Goal: Information Seeking & Learning: Learn about a topic

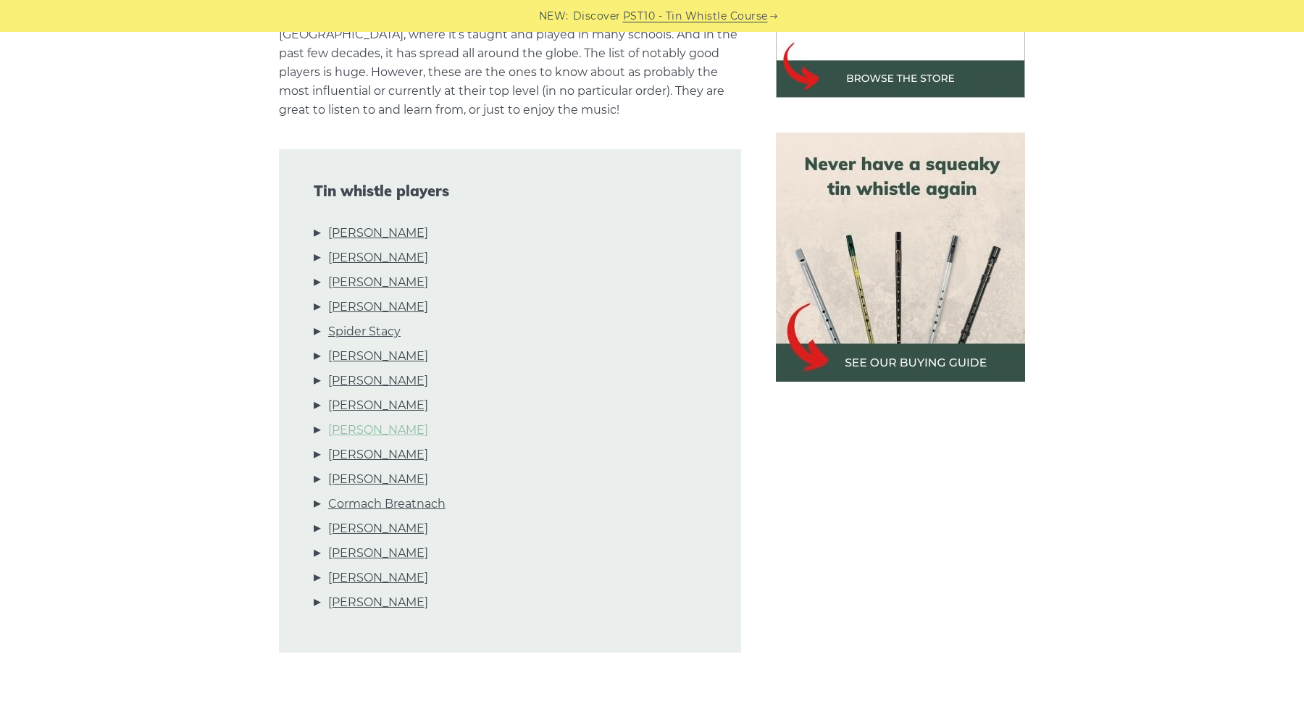
scroll to position [566, 0]
click at [388, 528] on link "[PERSON_NAME]" at bounding box center [378, 529] width 100 height 19
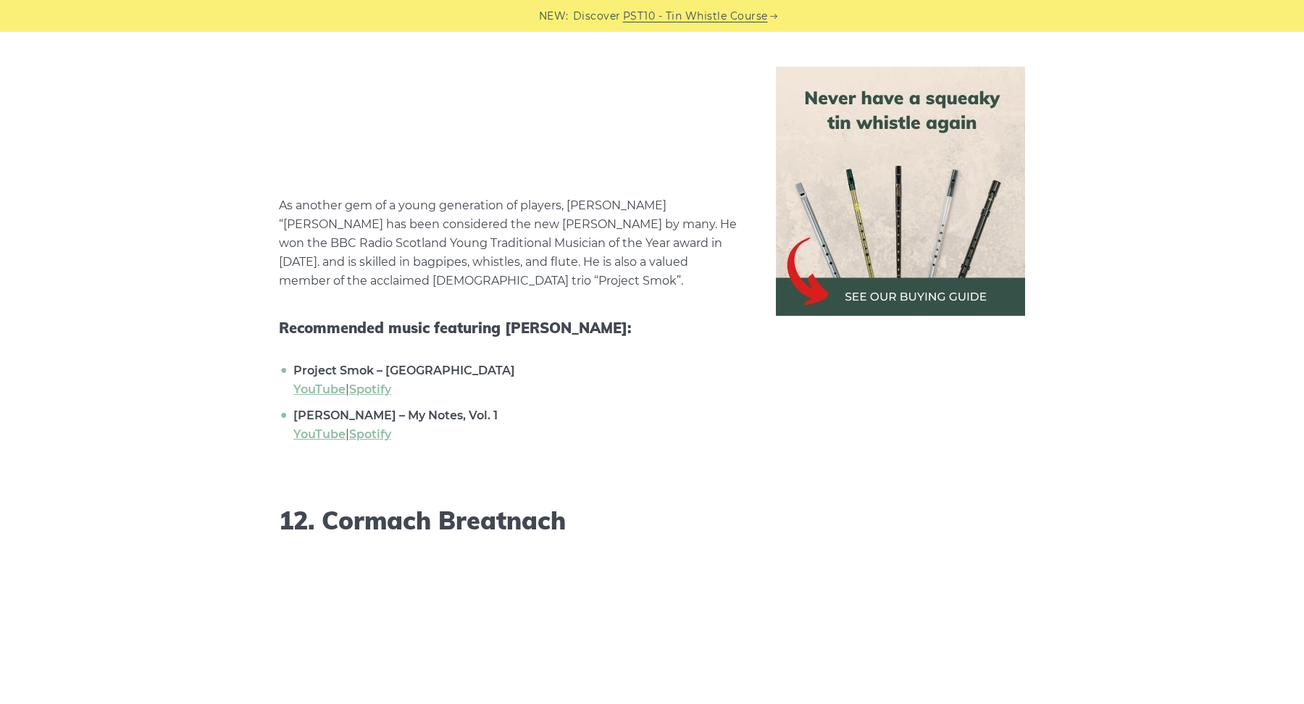
scroll to position [9717, 0]
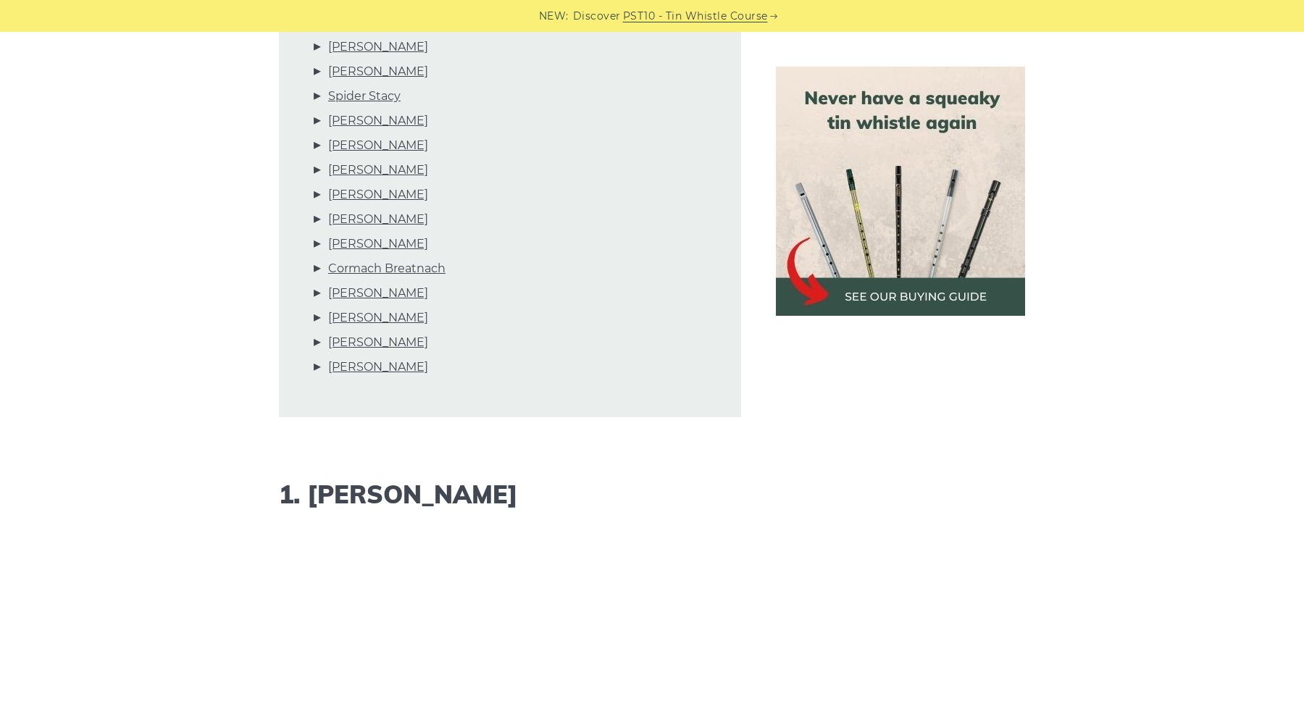
scroll to position [794, 0]
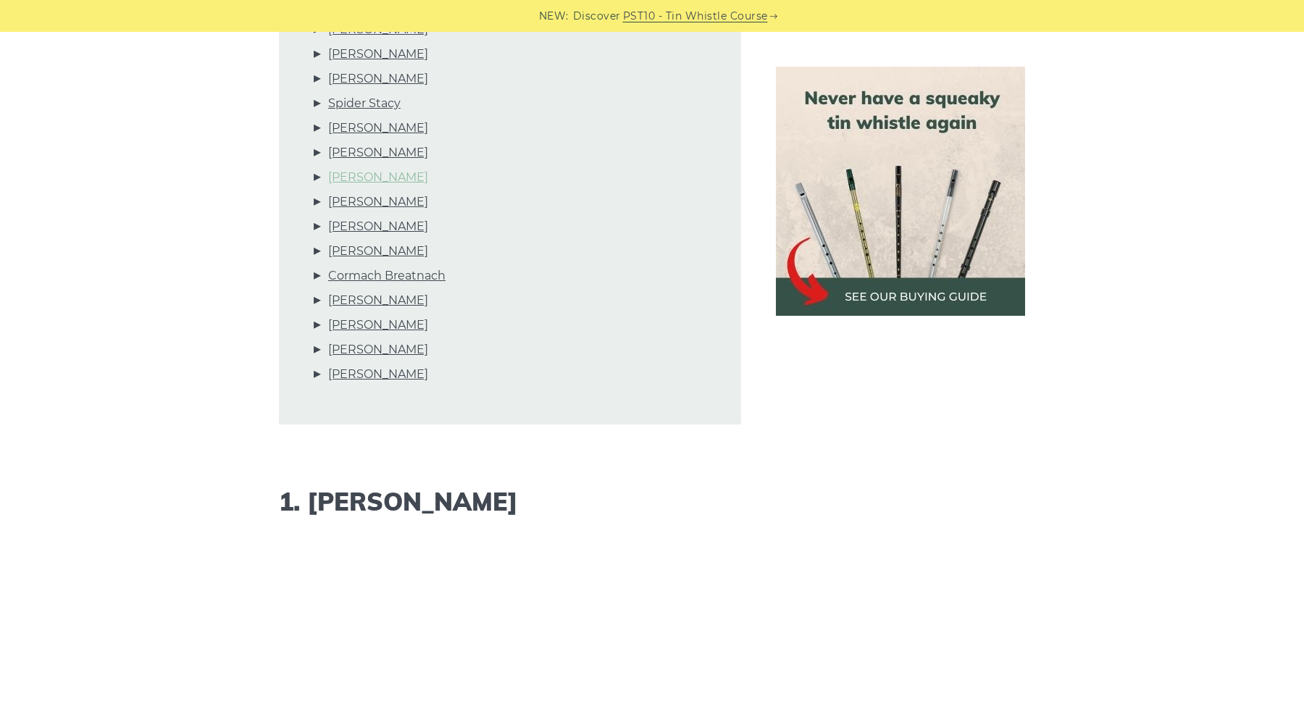
click at [394, 175] on link "[PERSON_NAME]" at bounding box center [378, 177] width 100 height 19
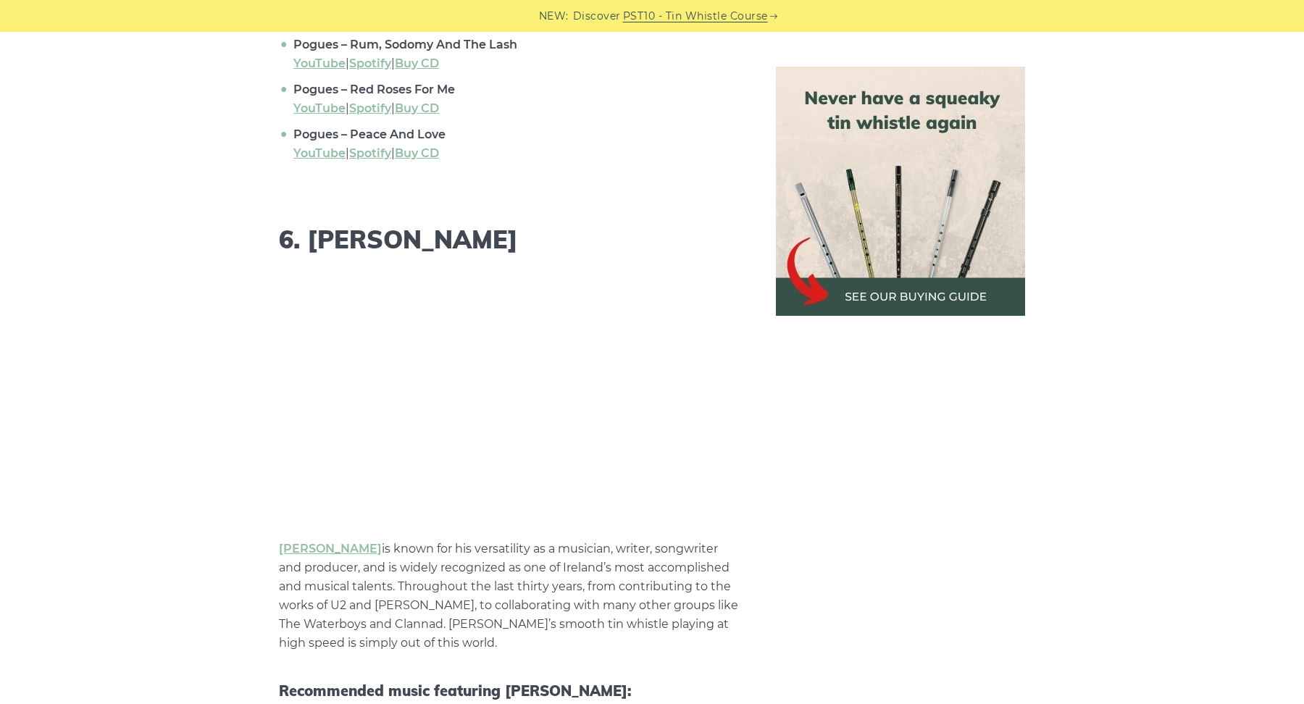
scroll to position [6458, 0]
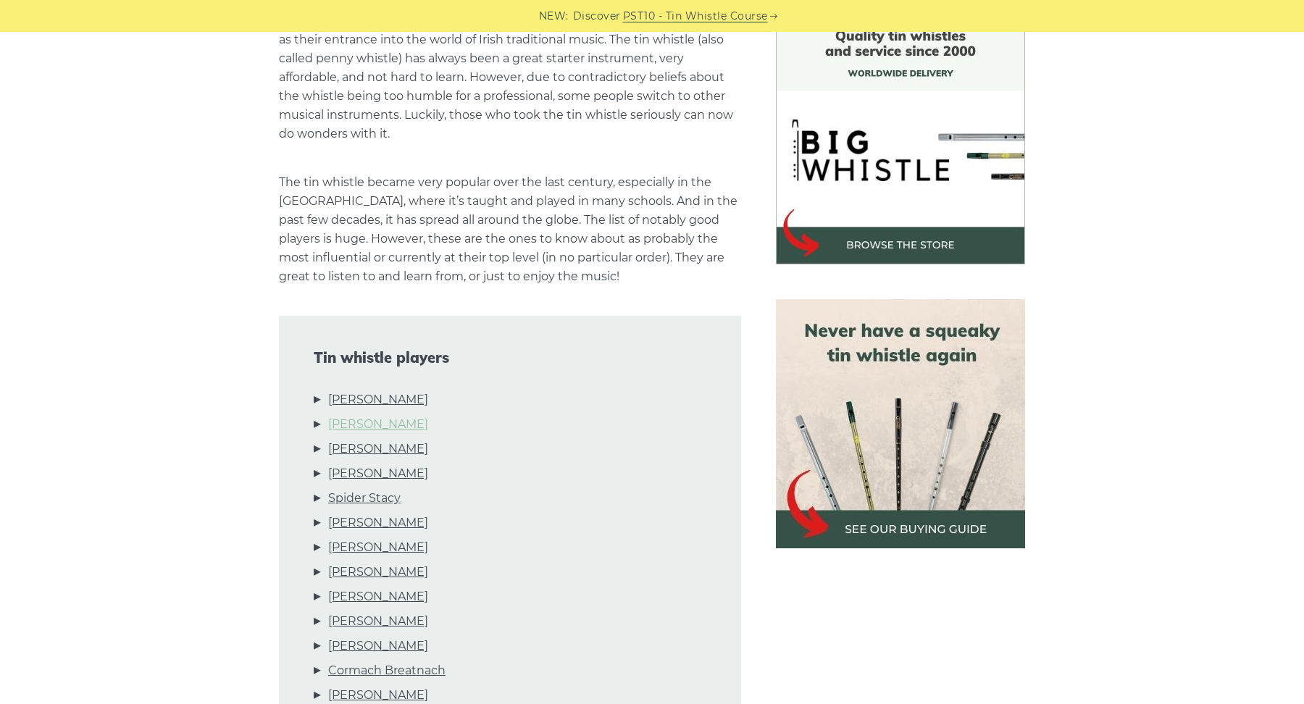
scroll to position [400, 0]
click at [373, 397] on link "[PERSON_NAME]" at bounding box center [378, 399] width 100 height 19
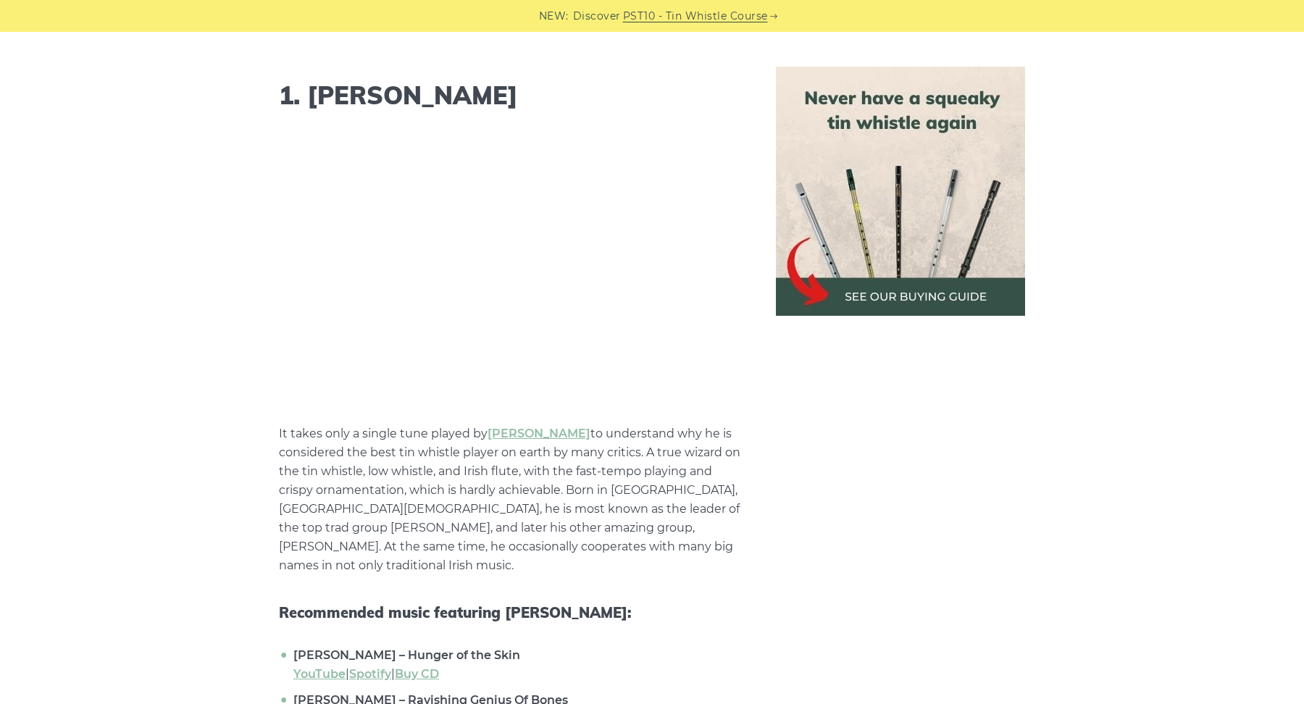
scroll to position [1228, 0]
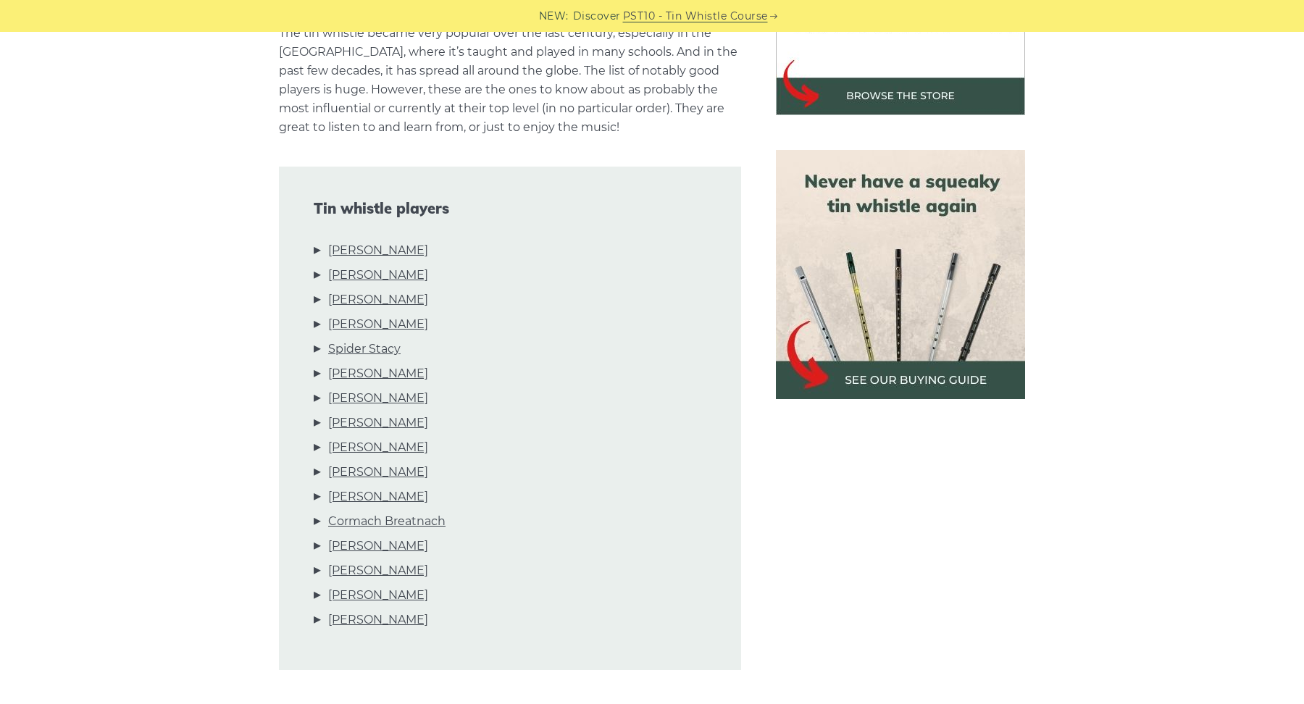
scroll to position [582, 0]
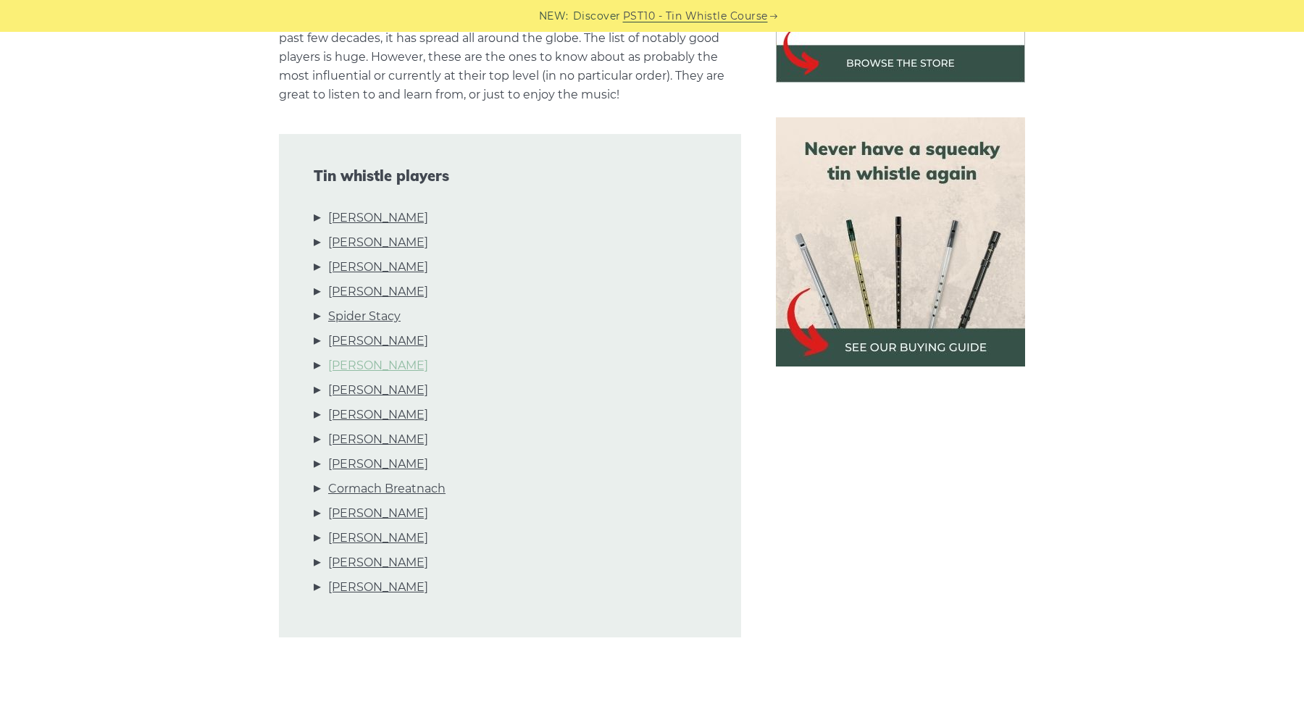
click at [364, 366] on link "[PERSON_NAME]" at bounding box center [378, 365] width 100 height 19
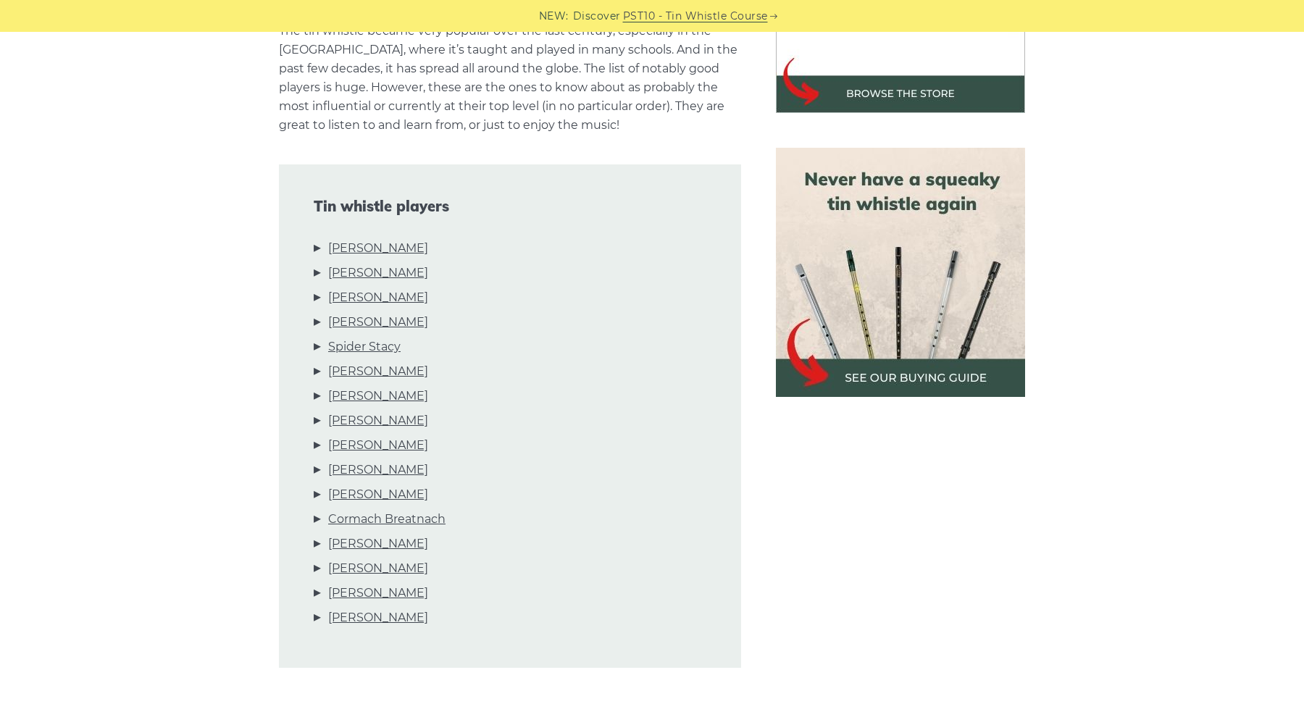
scroll to position [540, 0]
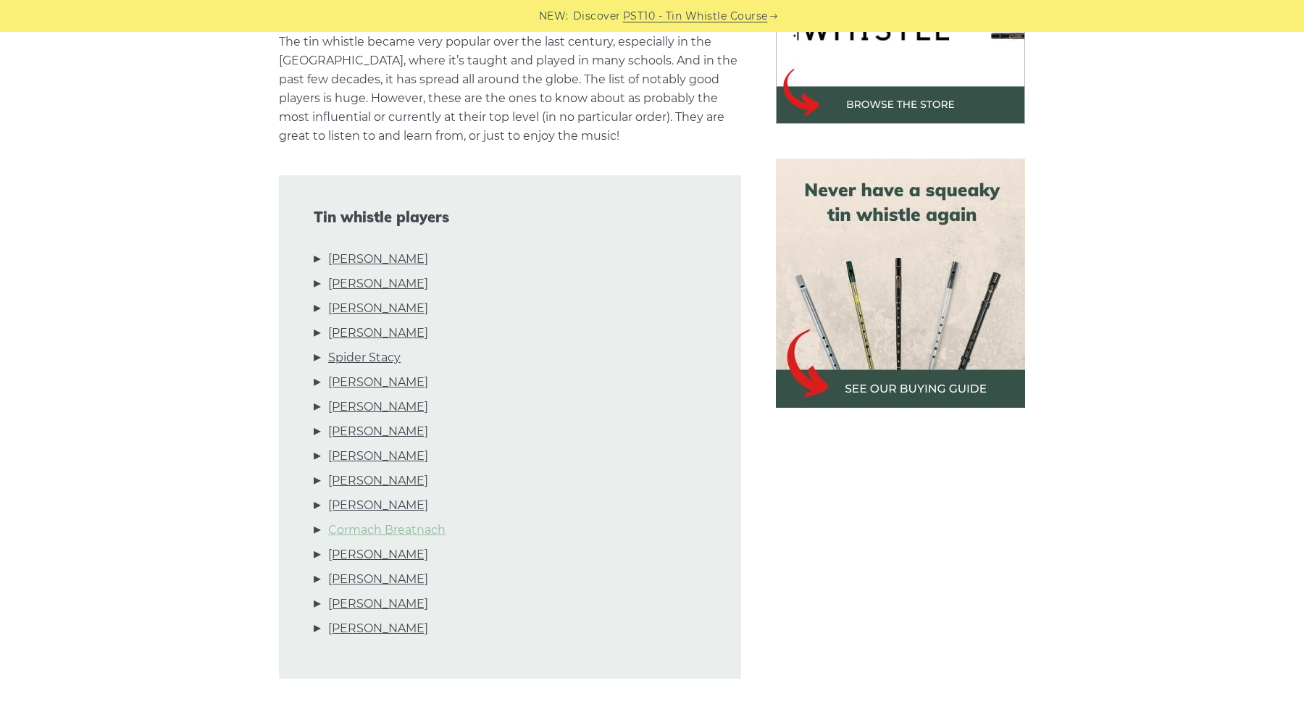
click at [418, 527] on link "Cormach Breatnach" at bounding box center [386, 530] width 117 height 19
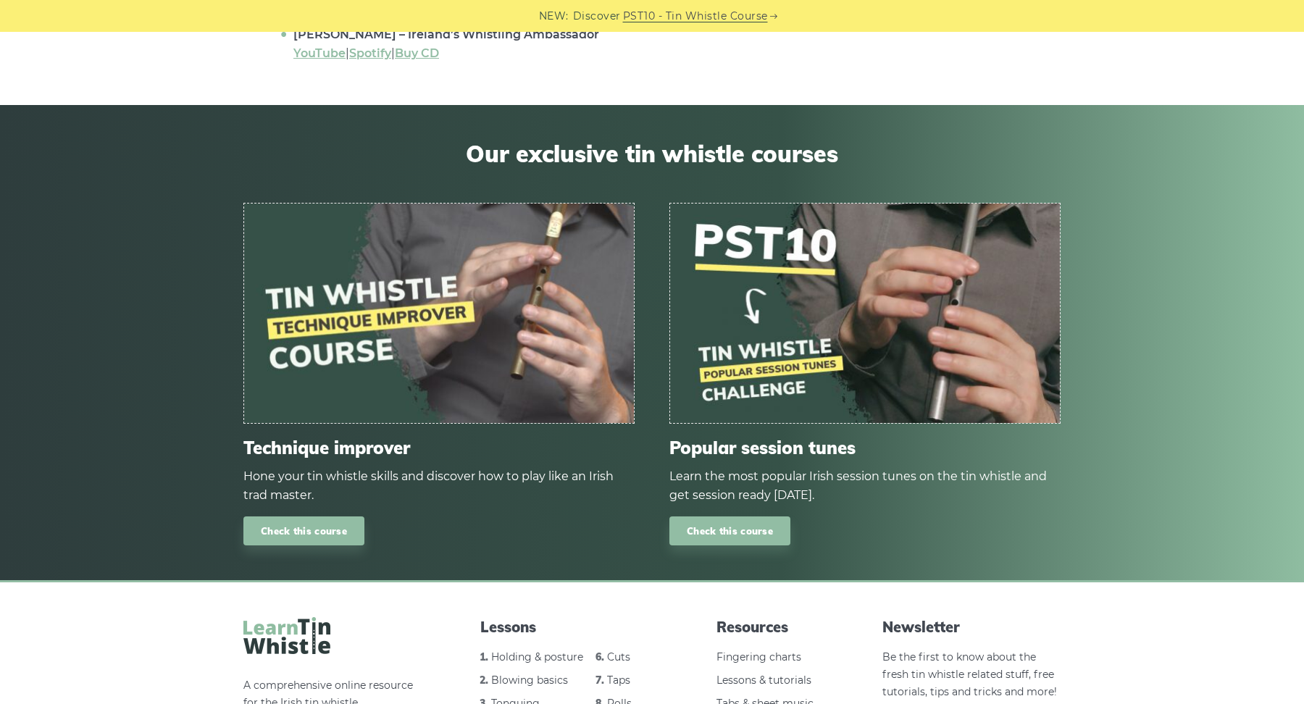
scroll to position [12467, 0]
